Goal: Check status

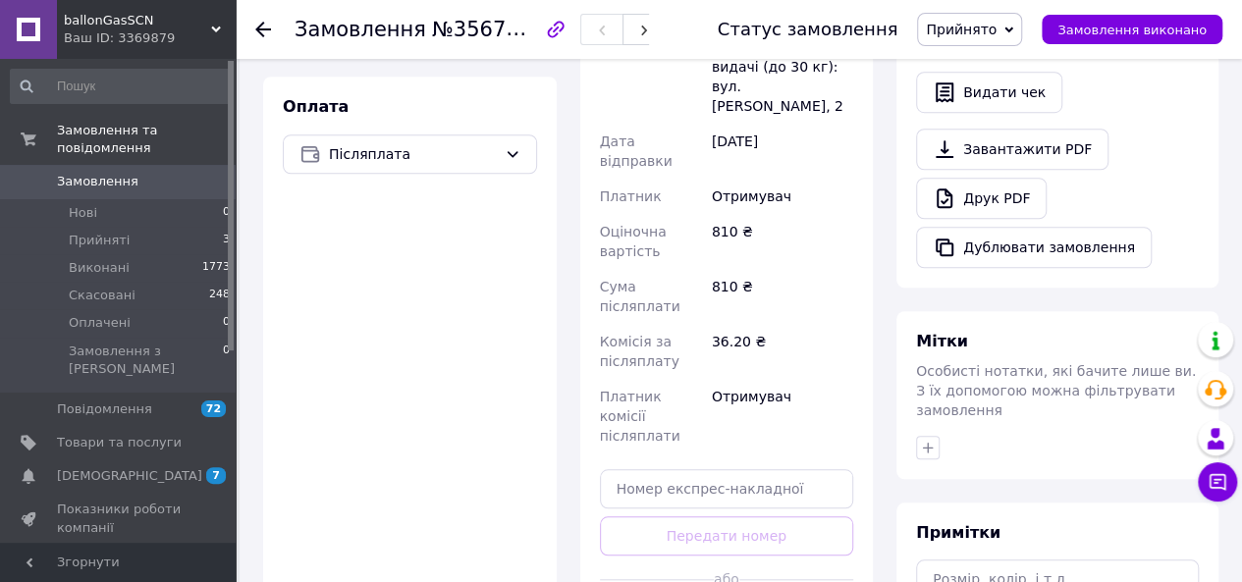
scroll to position [695, 0]
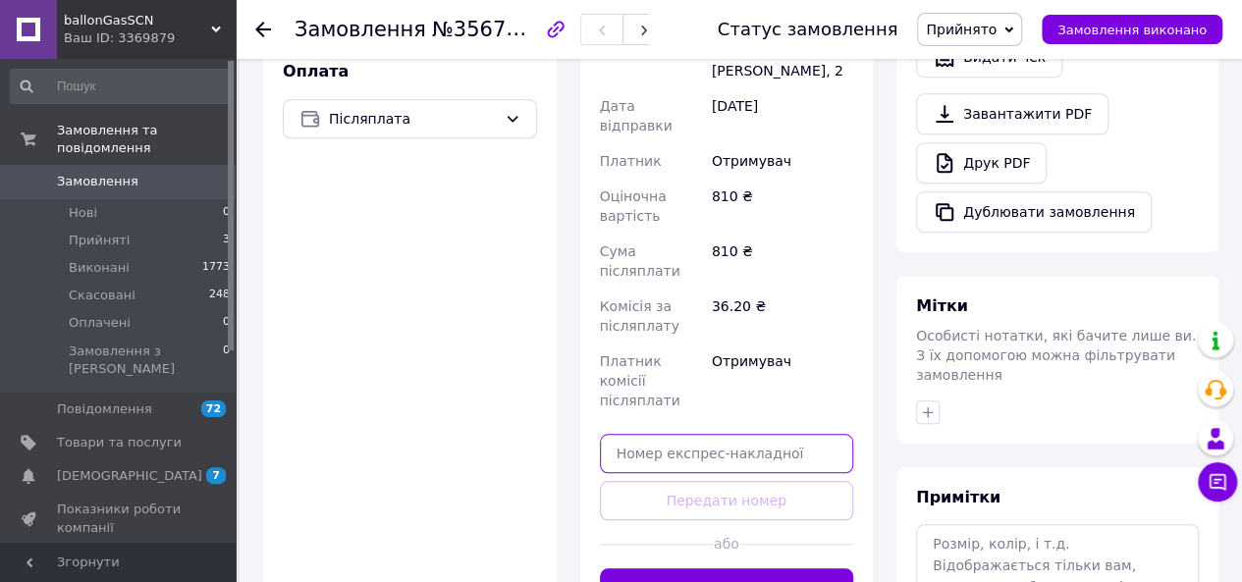
click at [713, 434] on input "text" at bounding box center [727, 453] width 254 height 39
paste input "59001432921126"
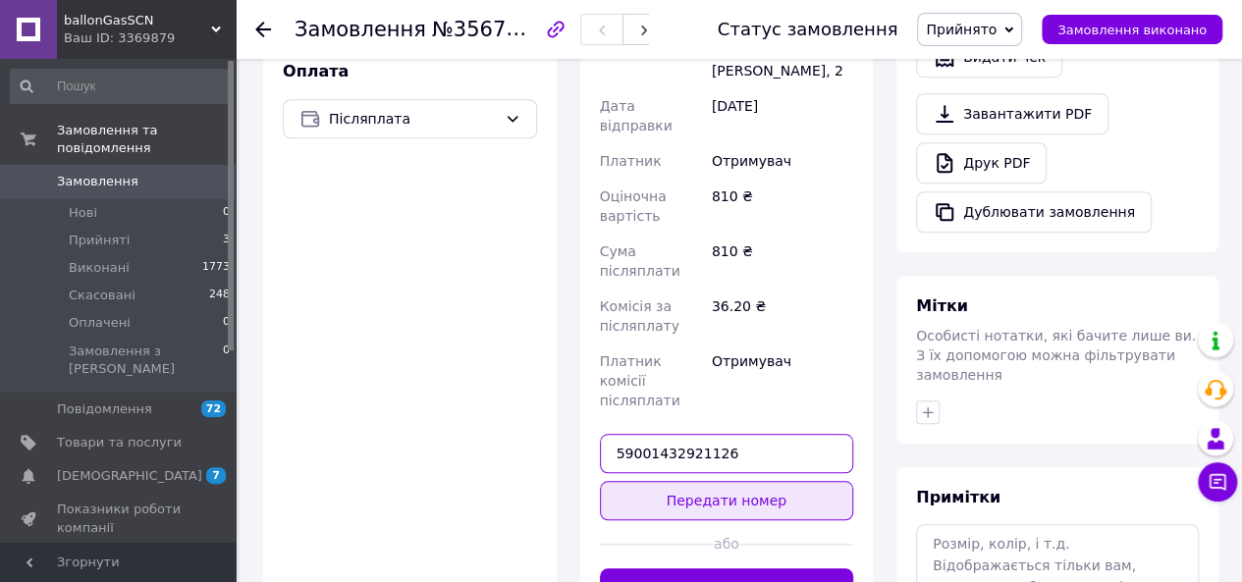
type input "59001432921126"
click at [732, 481] on button "Передати номер" at bounding box center [727, 500] width 254 height 39
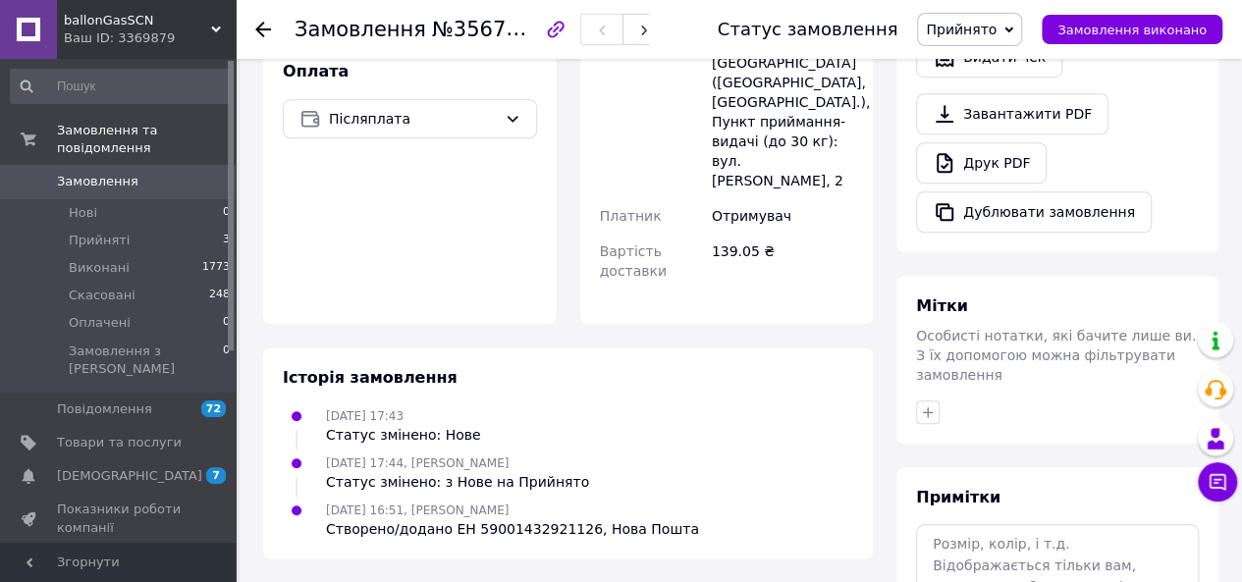
click at [263, 28] on use at bounding box center [263, 30] width 16 height 16
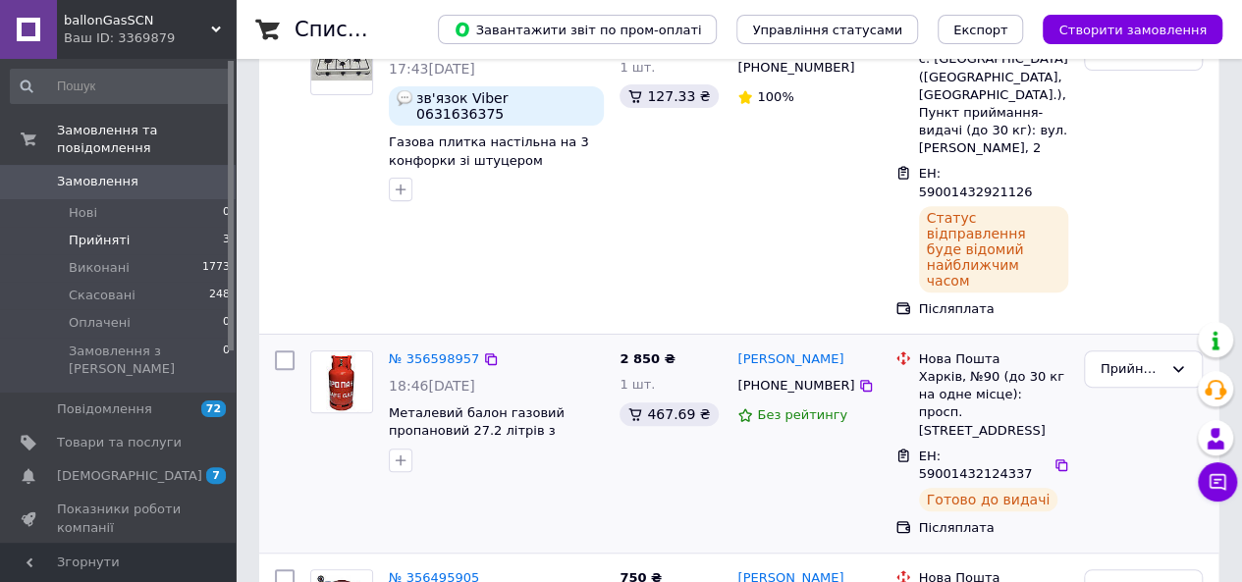
scroll to position [369, 0]
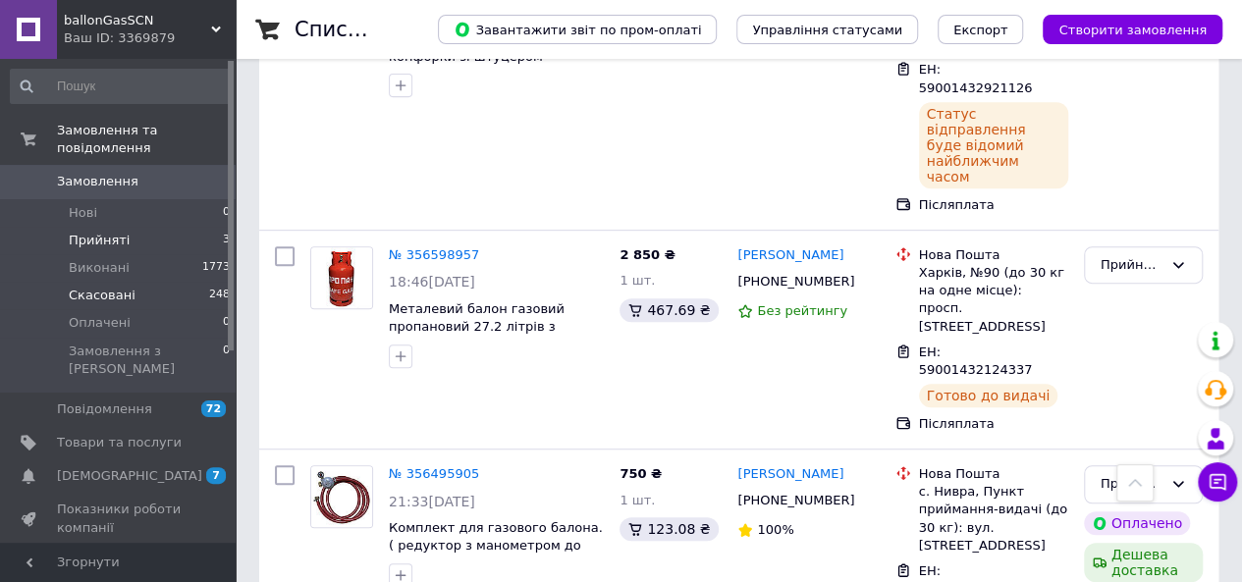
click at [128, 282] on li "Скасовані 248" at bounding box center [121, 295] width 242 height 27
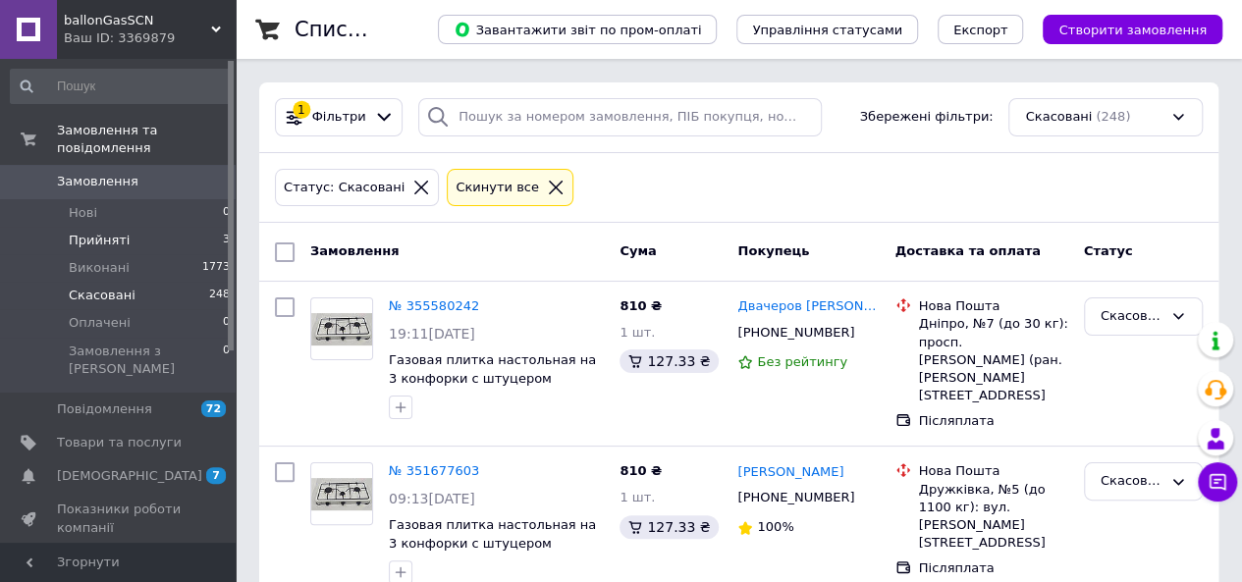
click at [102, 232] on span "Прийняті" at bounding box center [99, 241] width 61 height 18
